Goal: Transaction & Acquisition: Purchase product/service

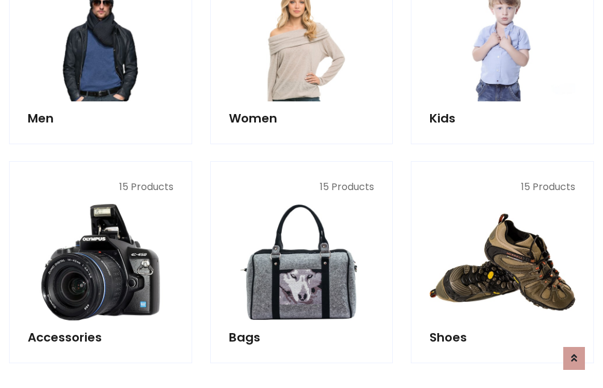
scroll to position [403, 0]
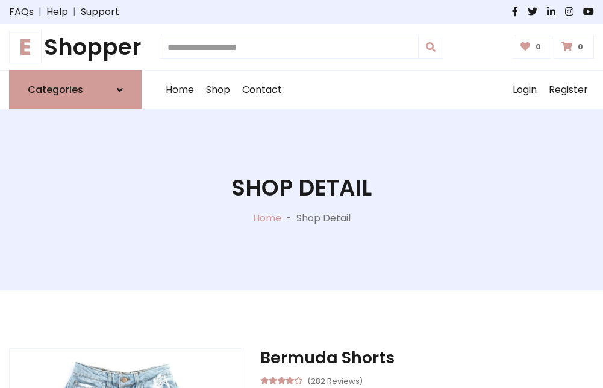
click at [75, 47] on h1 "E Shopper" at bounding box center [75, 47] width 133 height 27
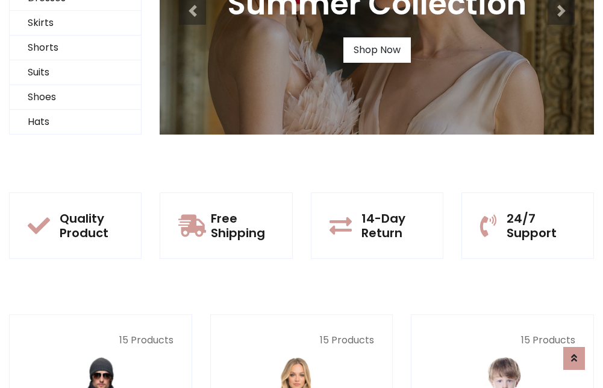
scroll to position [116, 0]
